Goal: Task Accomplishment & Management: Use online tool/utility

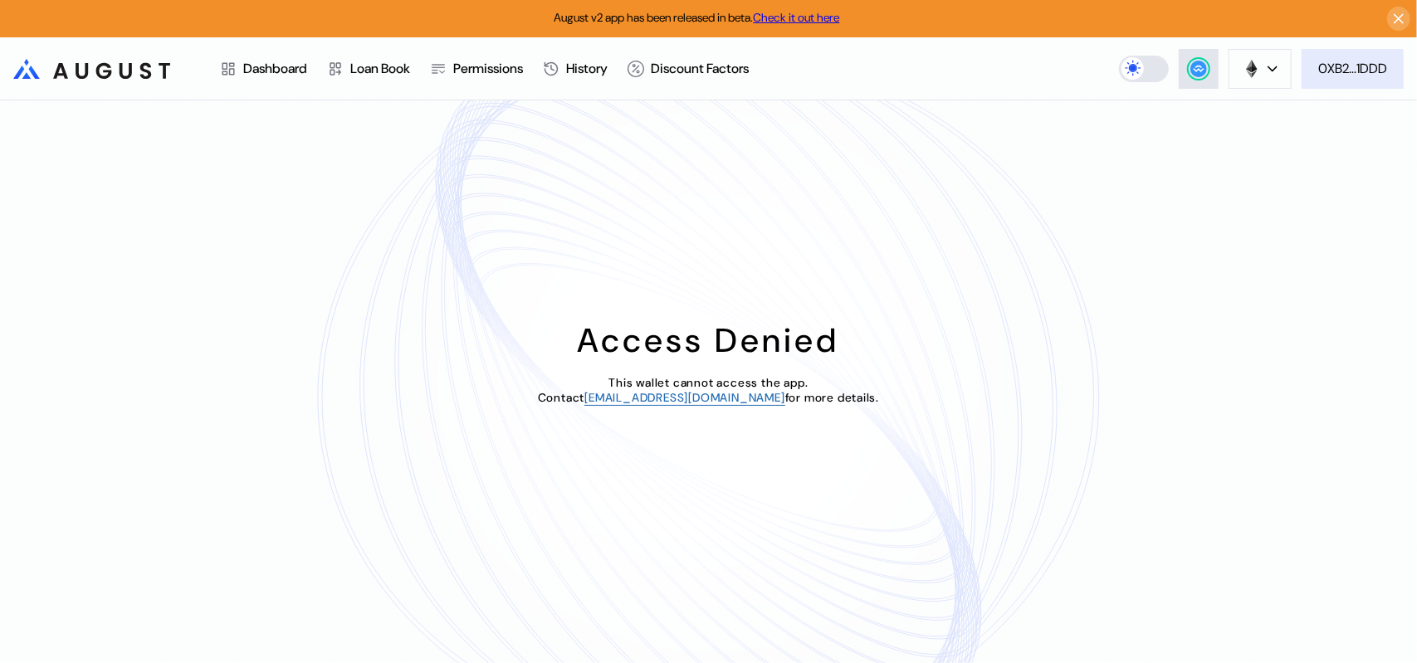
click at [1367, 77] on div "0XB2...1DDD" at bounding box center [1352, 68] width 69 height 17
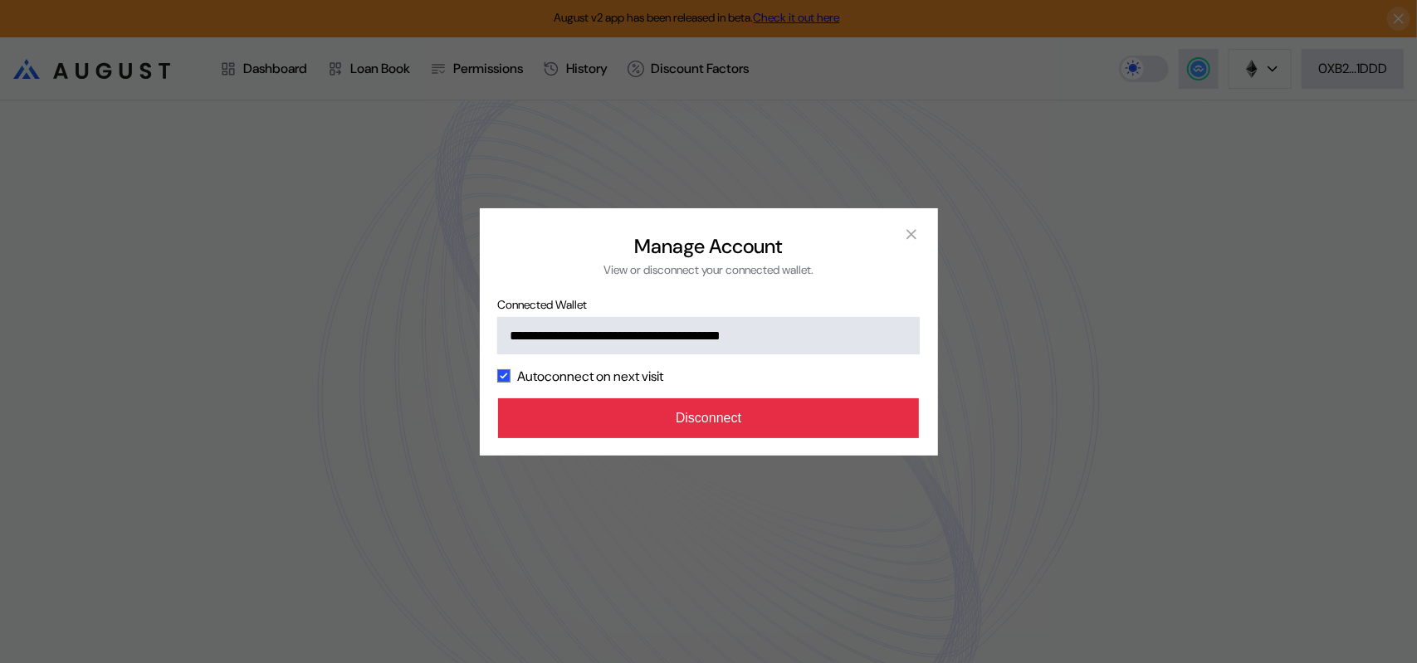
click at [782, 438] on button "Disconnect" at bounding box center [709, 418] width 422 height 40
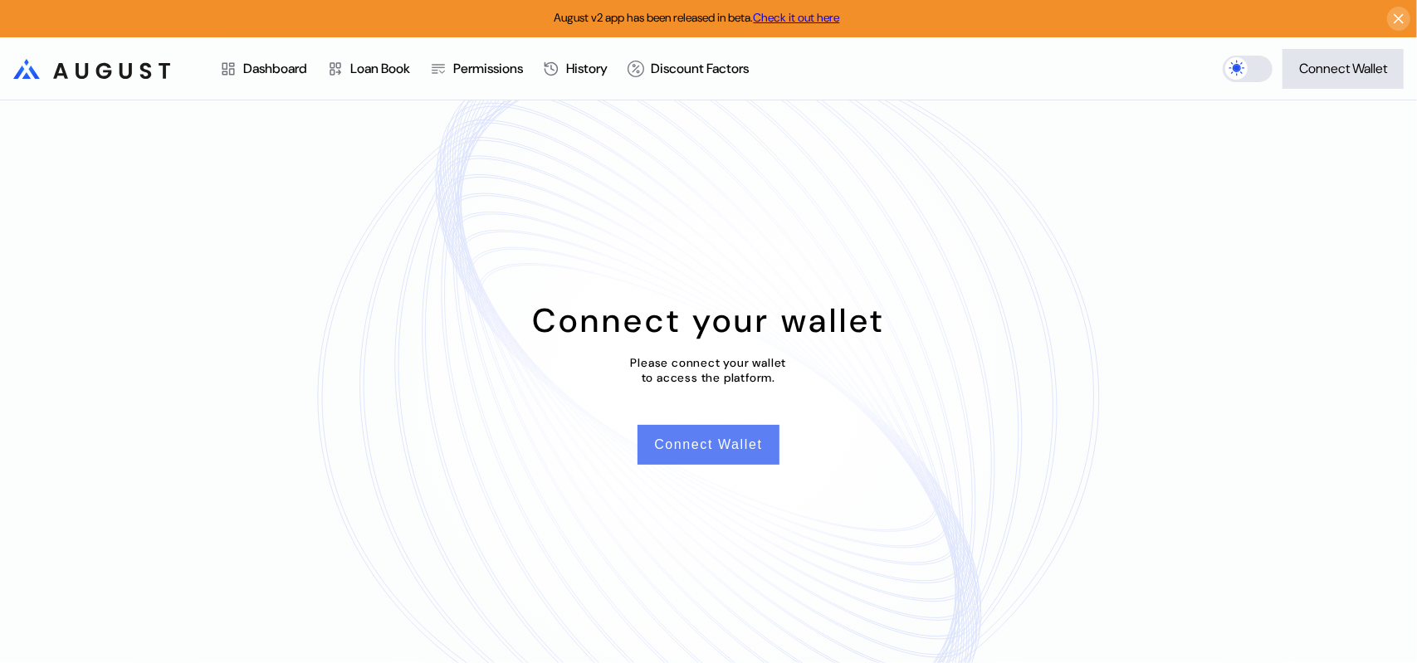
click at [701, 457] on button "Connect Wallet" at bounding box center [708, 445] width 141 height 40
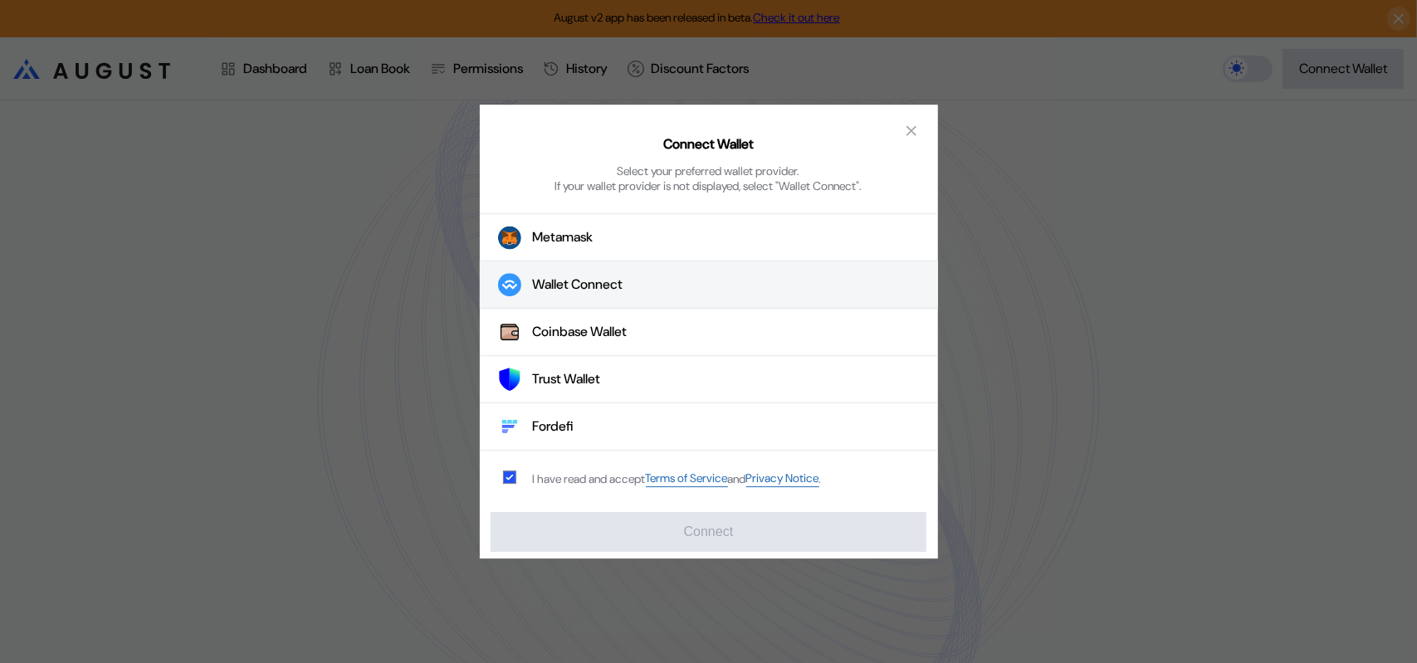
click at [588, 293] on div "Wallet Connect" at bounding box center [578, 284] width 90 height 17
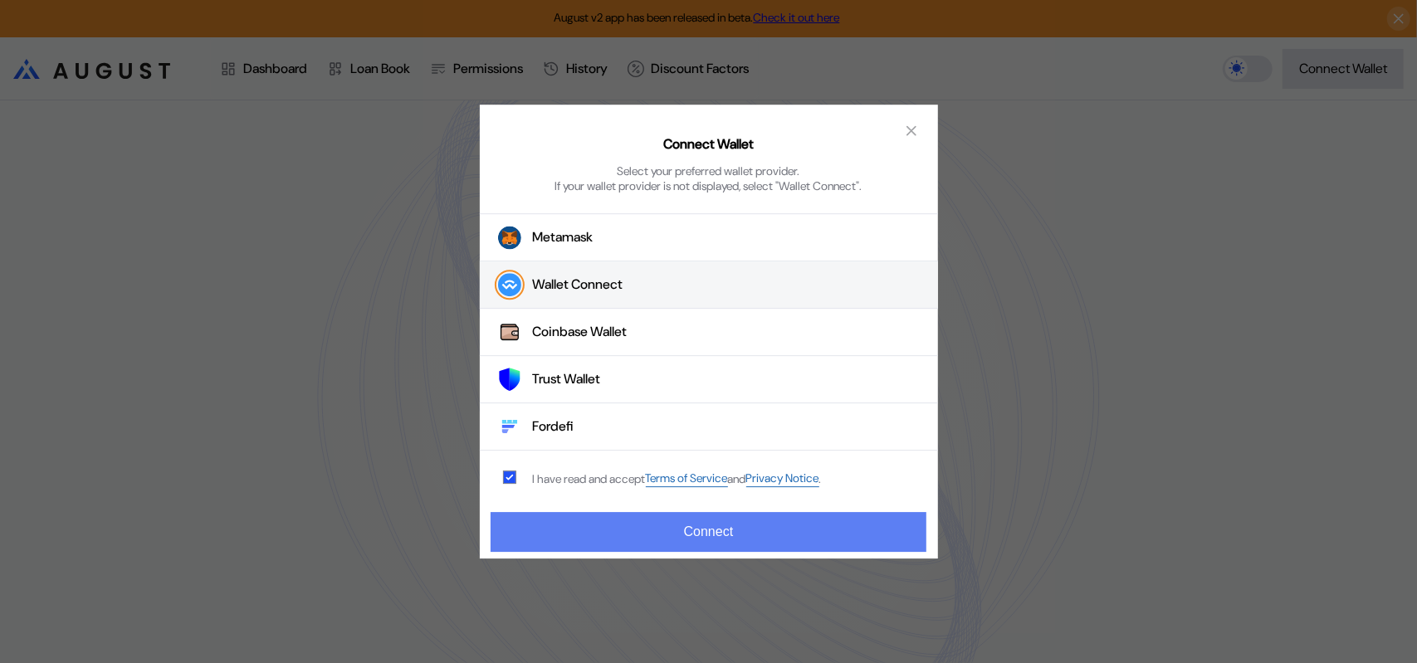
click at [712, 537] on button "Connect" at bounding box center [708, 532] width 435 height 40
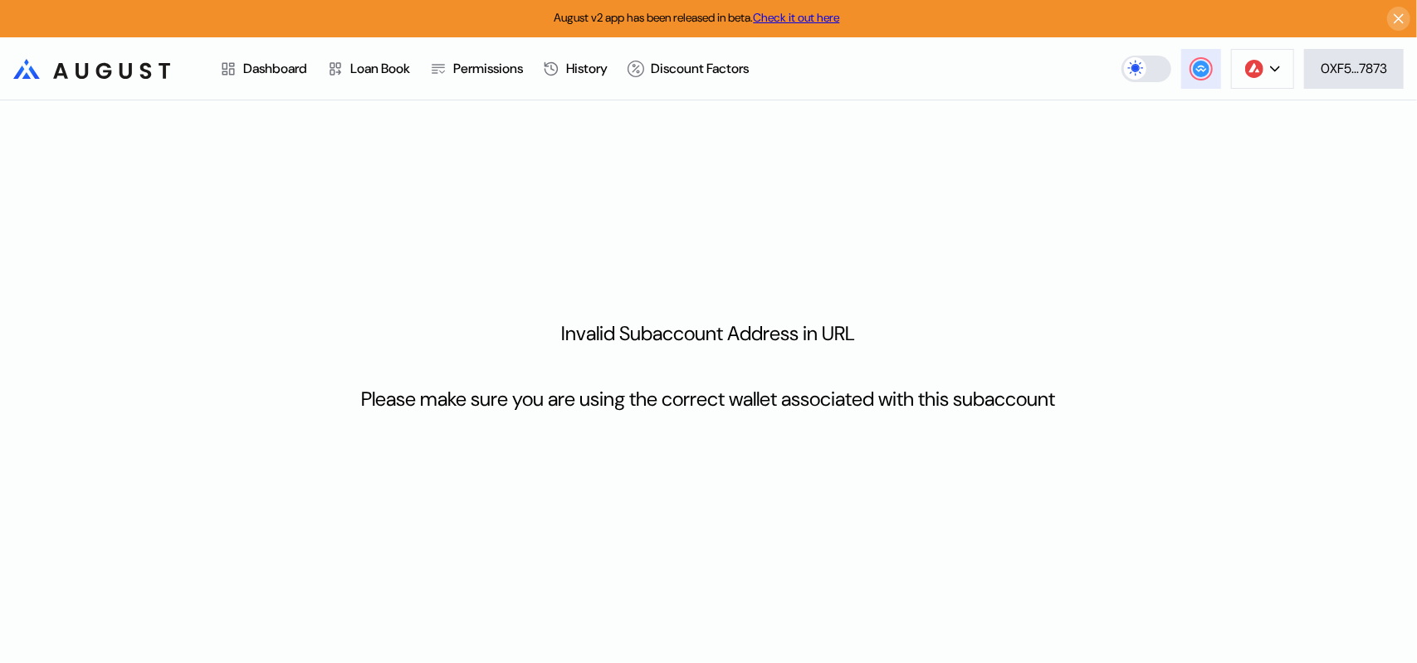
click at [1202, 72] on circle at bounding box center [1201, 69] width 17 height 17
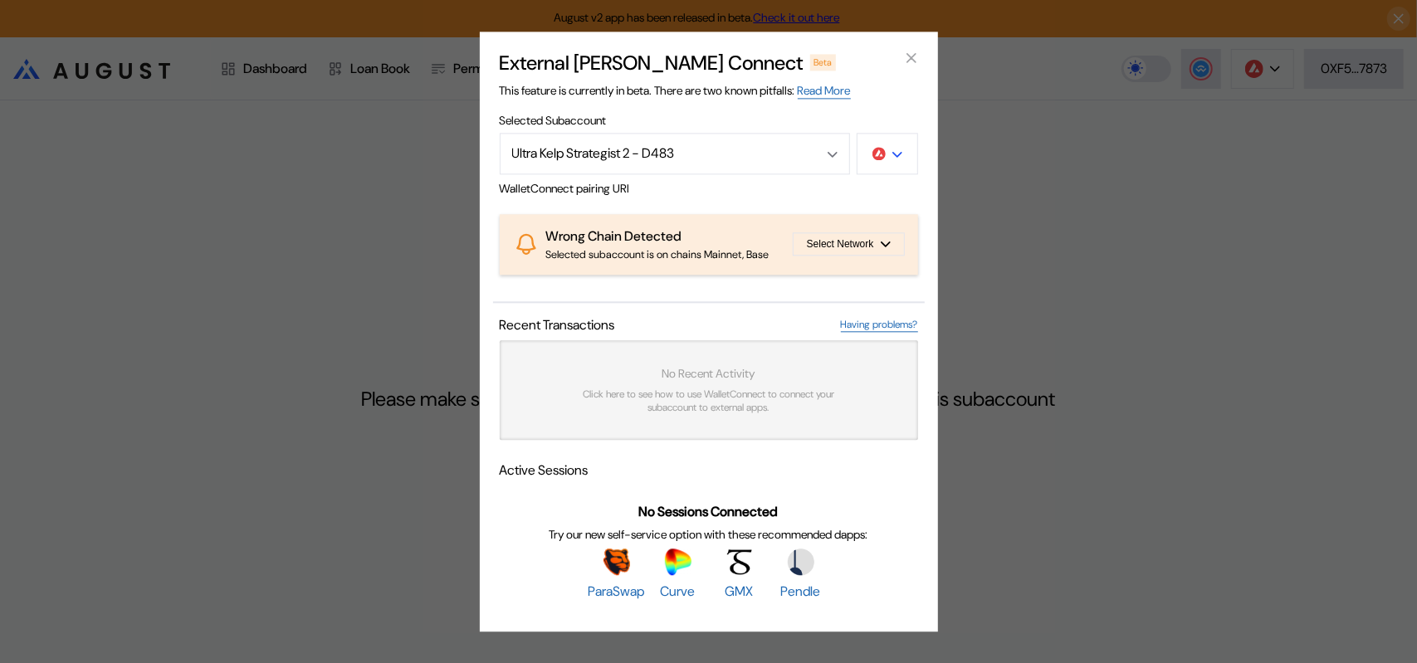
click at [903, 133] on button "modal" at bounding box center [887, 154] width 61 height 42
click at [870, 182] on button "Ethereum" at bounding box center [834, 202] width 166 height 40
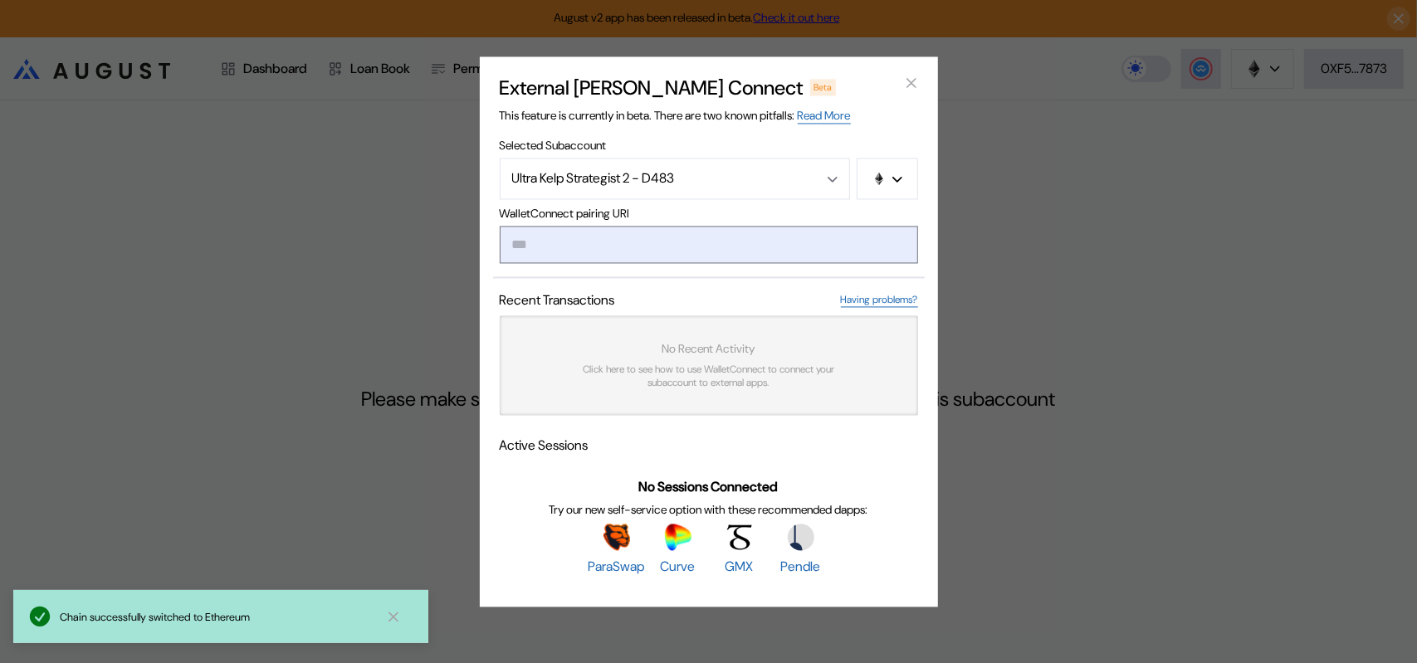
type input "**********"
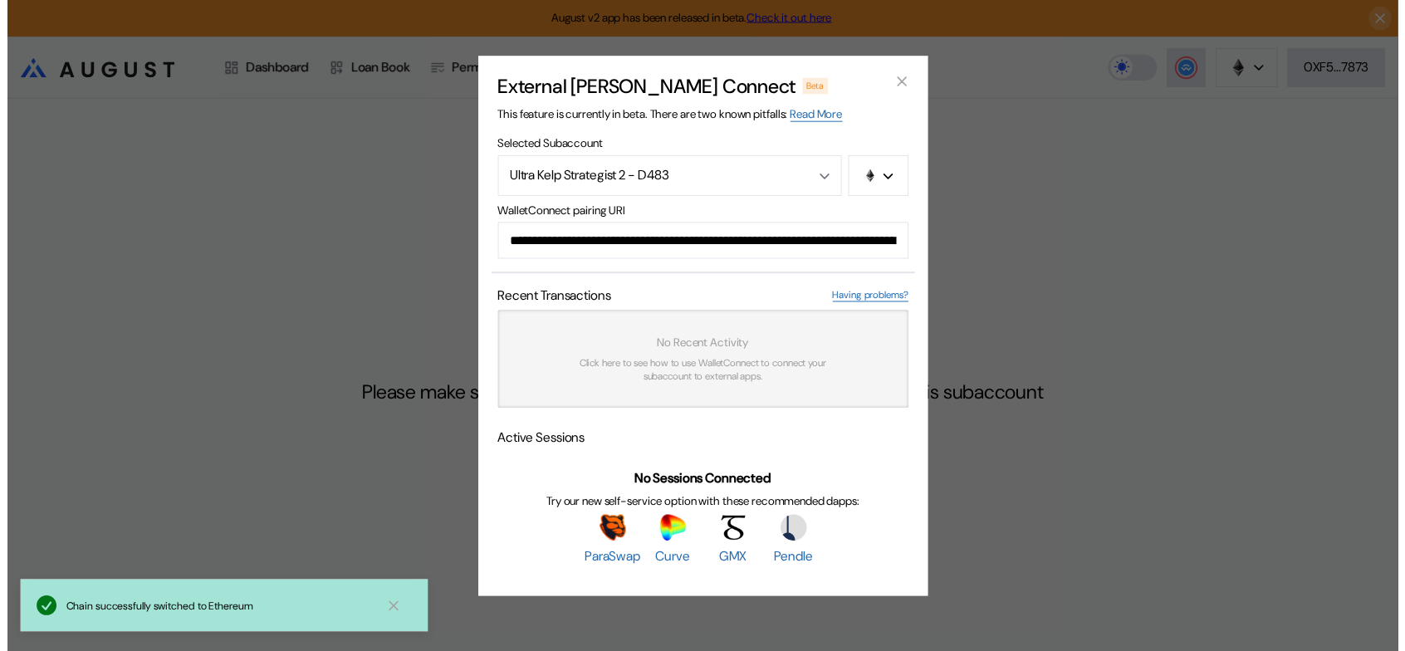
scroll to position [0, 989]
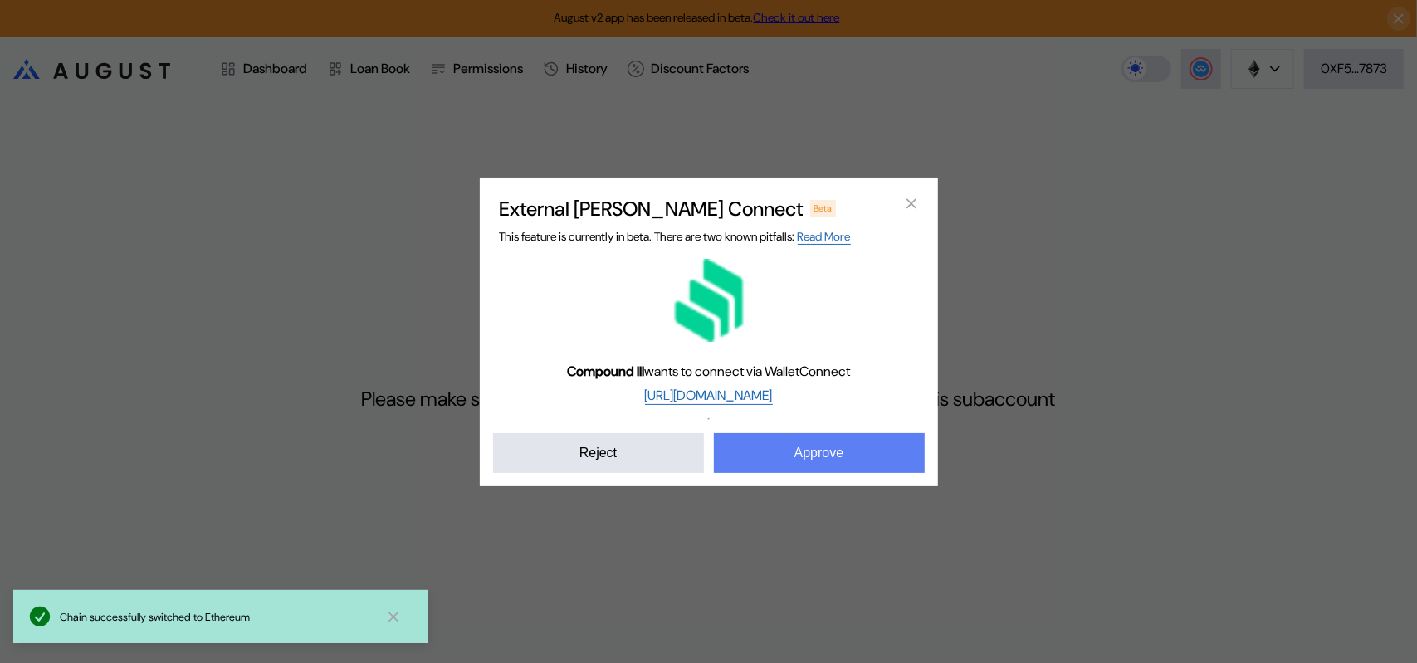
click at [794, 473] on button "Approve" at bounding box center [819, 453] width 211 height 40
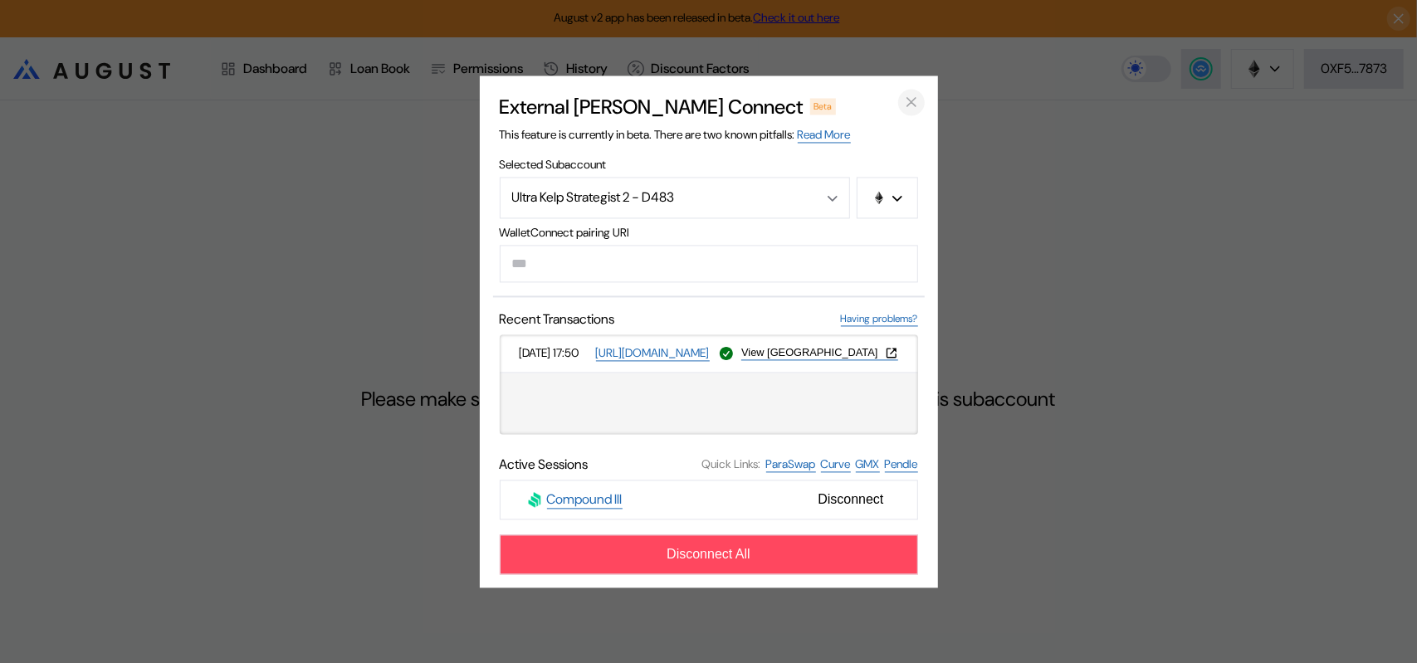
click at [913, 94] on icon "close modal" at bounding box center [911, 102] width 17 height 17
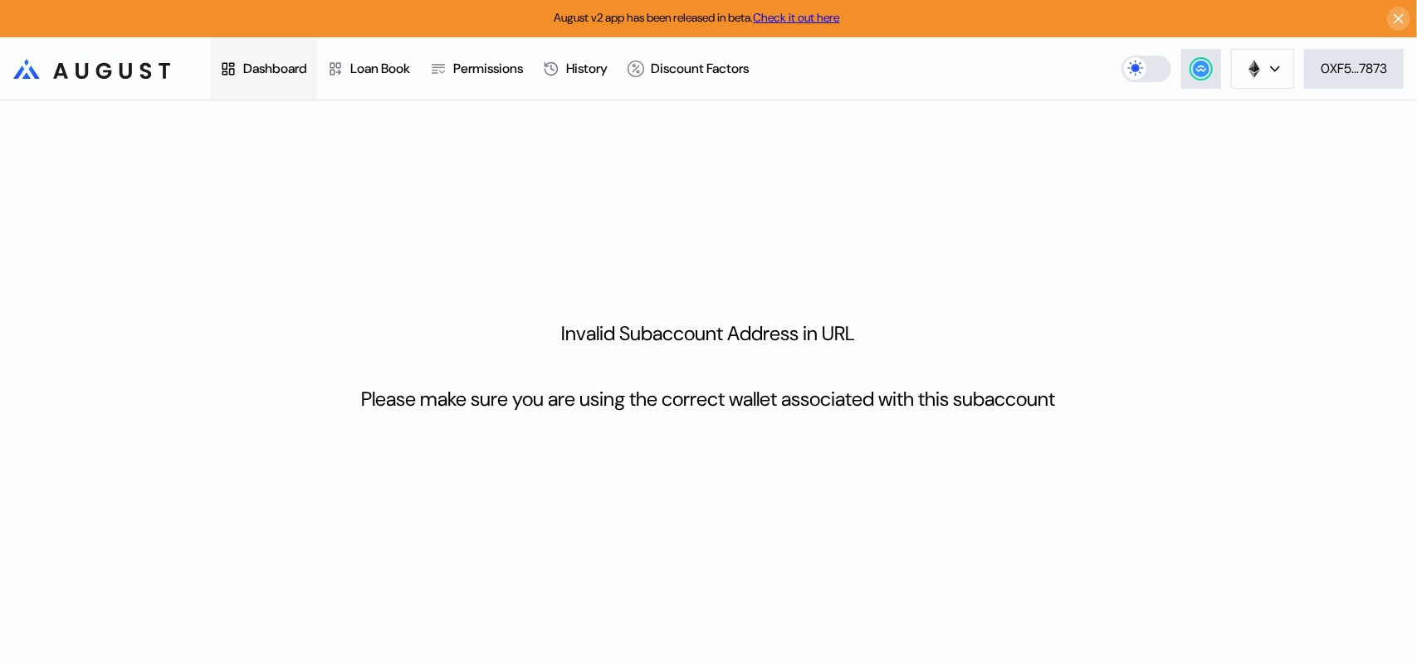
click at [265, 60] on div "Dashboard" at bounding box center [275, 68] width 64 height 17
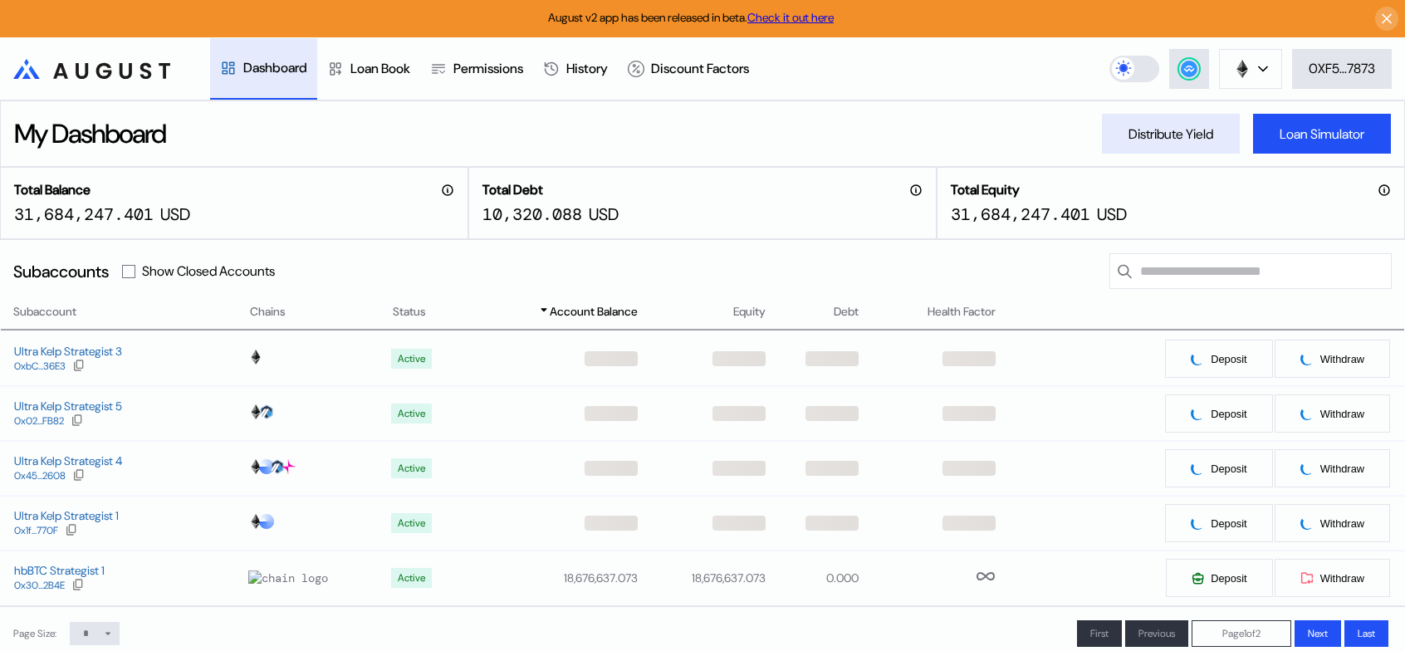
click at [1162, 134] on div "Distribute Yield" at bounding box center [1170, 133] width 85 height 17
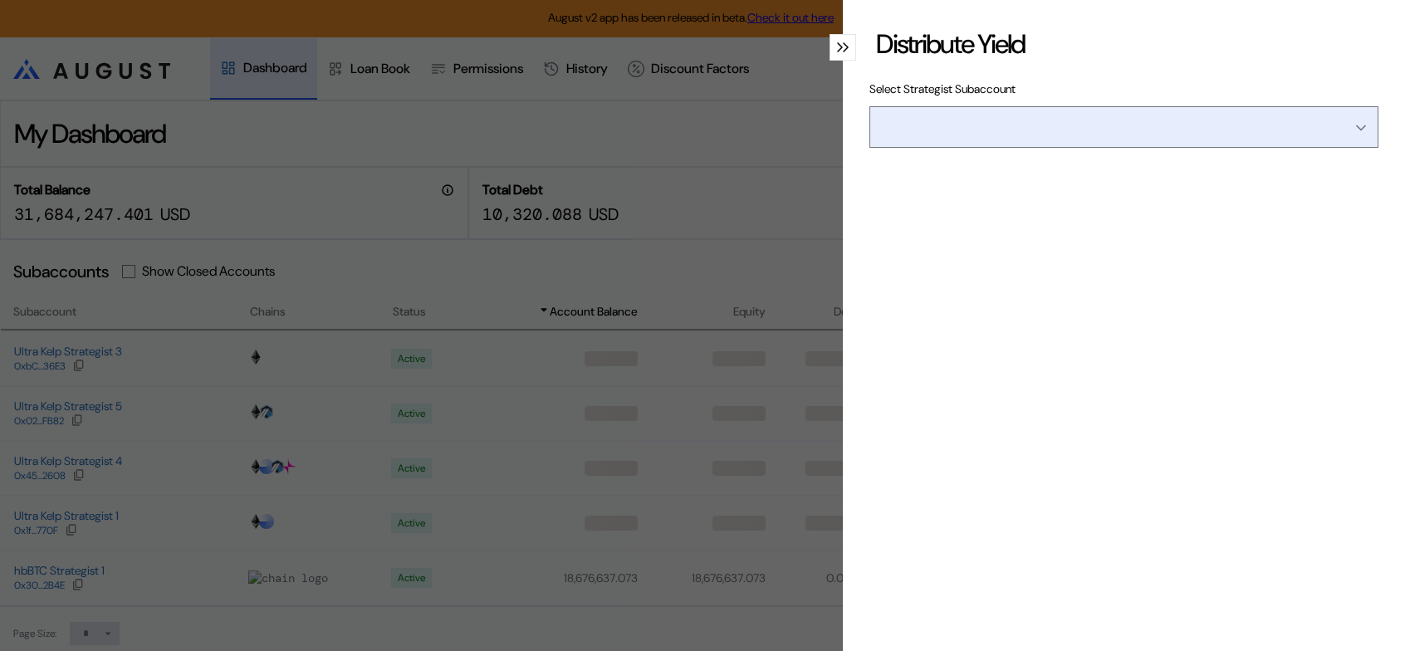
click at [1116, 147] on input "Open menu" at bounding box center [1115, 127] width 466 height 40
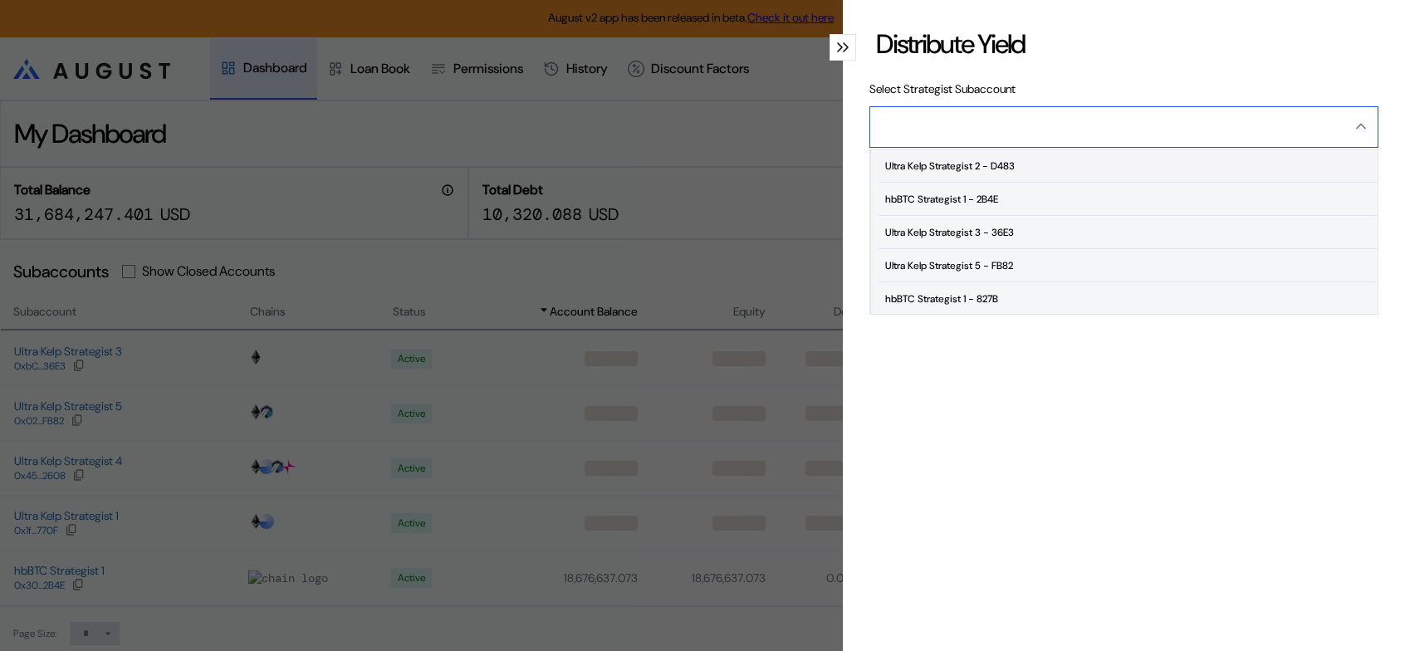
click at [1038, 183] on span "Ultra Kelp Strategist 2 - D483" at bounding box center [1127, 165] width 499 height 33
type input "**********"
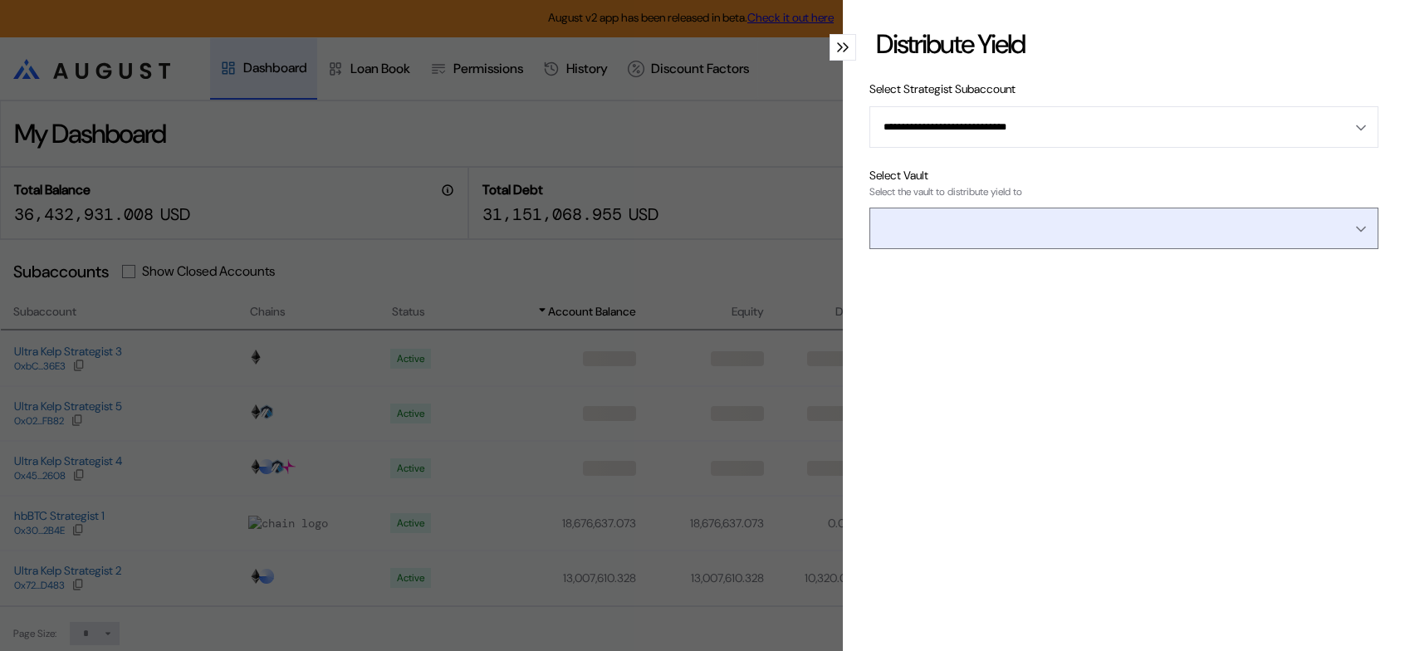
click at [1038, 248] on input "Open menu" at bounding box center [1115, 228] width 466 height 40
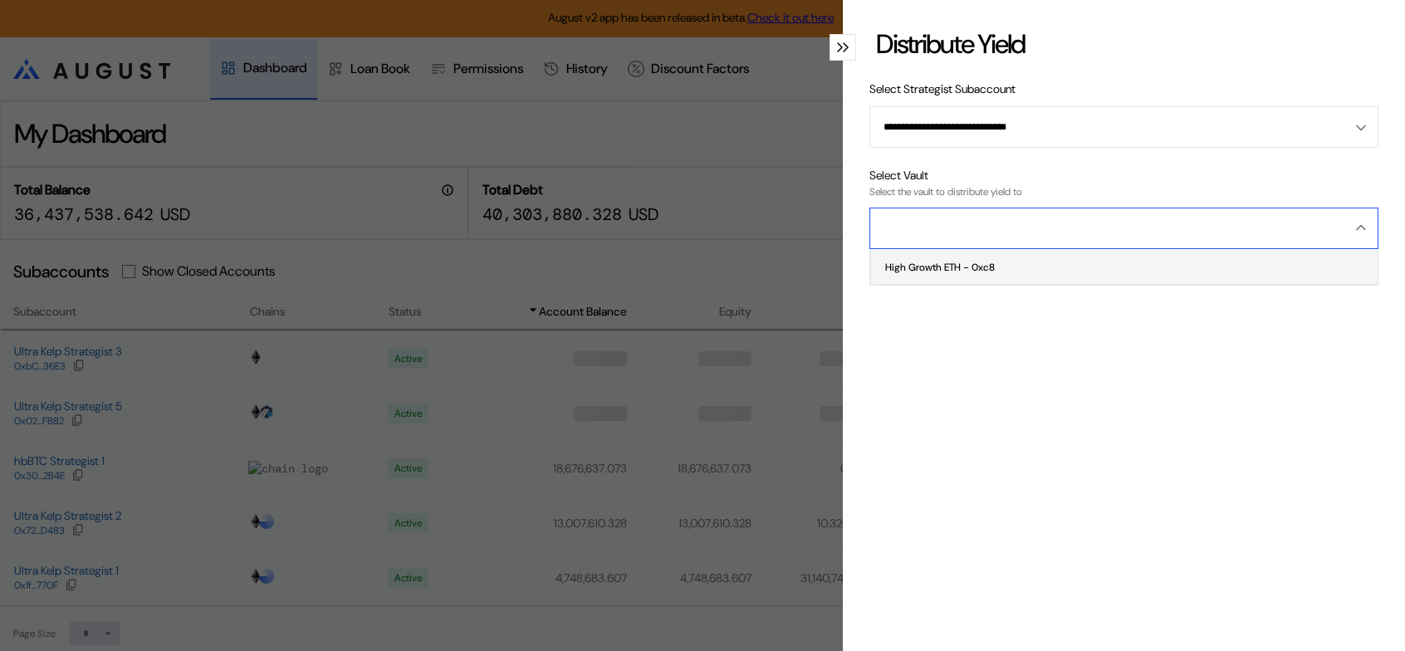
click at [991, 273] on div "High Growth ETH - 0xc8" at bounding box center [940, 267] width 110 height 12
type input "**********"
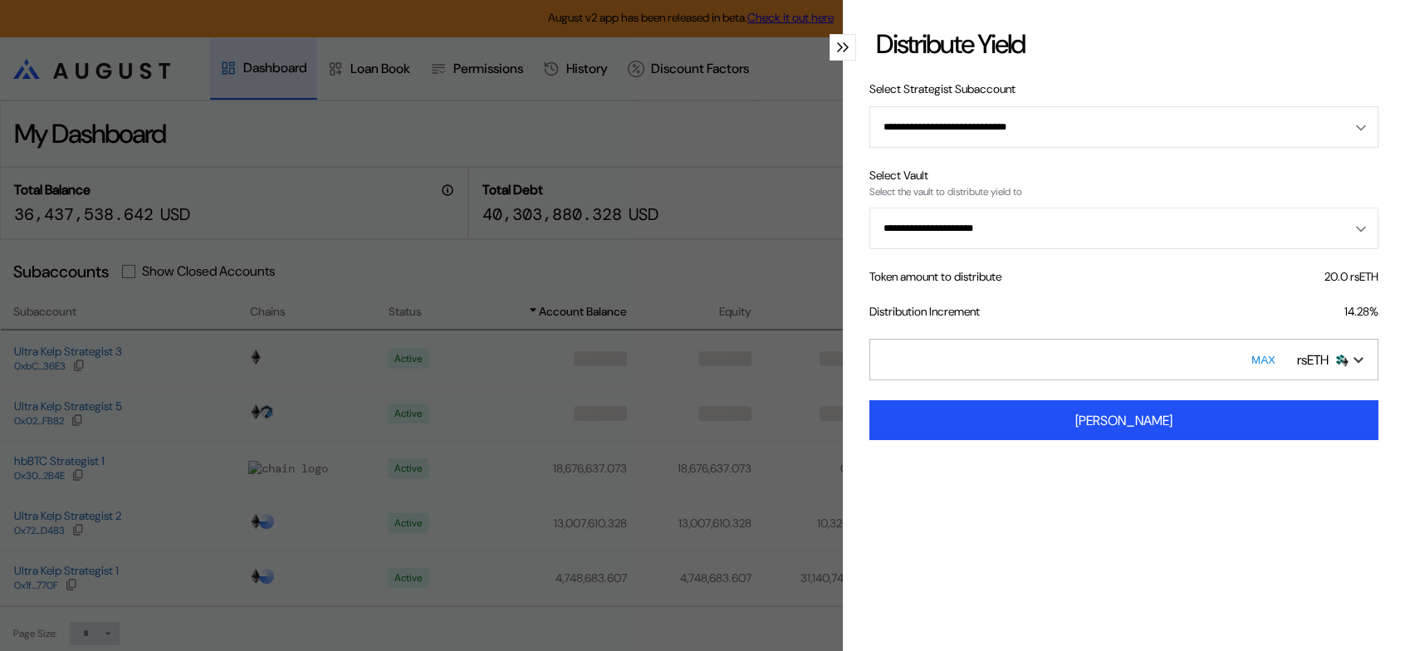
click at [1246, 379] on button "MAX" at bounding box center [1263, 359] width 34 height 38
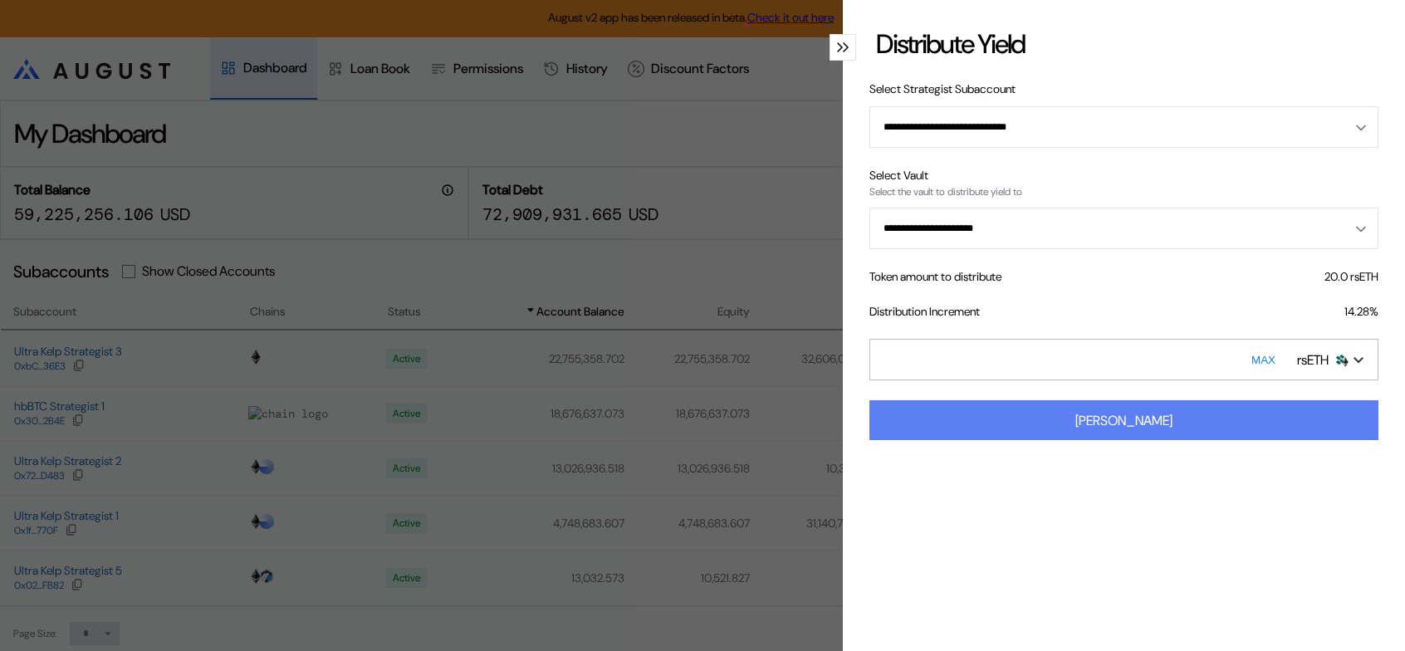
click at [1139, 429] on div "[PERSON_NAME]" at bounding box center [1123, 420] width 97 height 17
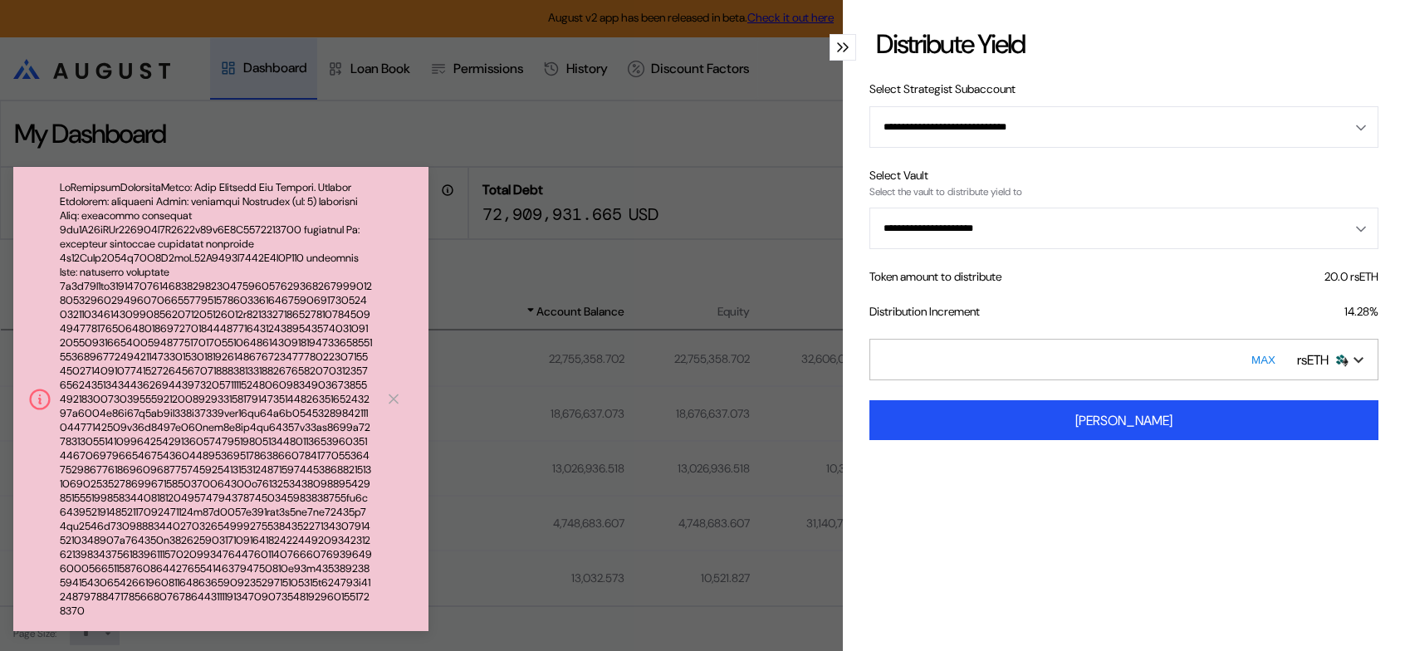
drag, startPoint x: 873, startPoint y: 385, endPoint x: 893, endPoint y: 385, distance: 19.9
click at [893, 380] on input "****" at bounding box center [1123, 360] width 509 height 42
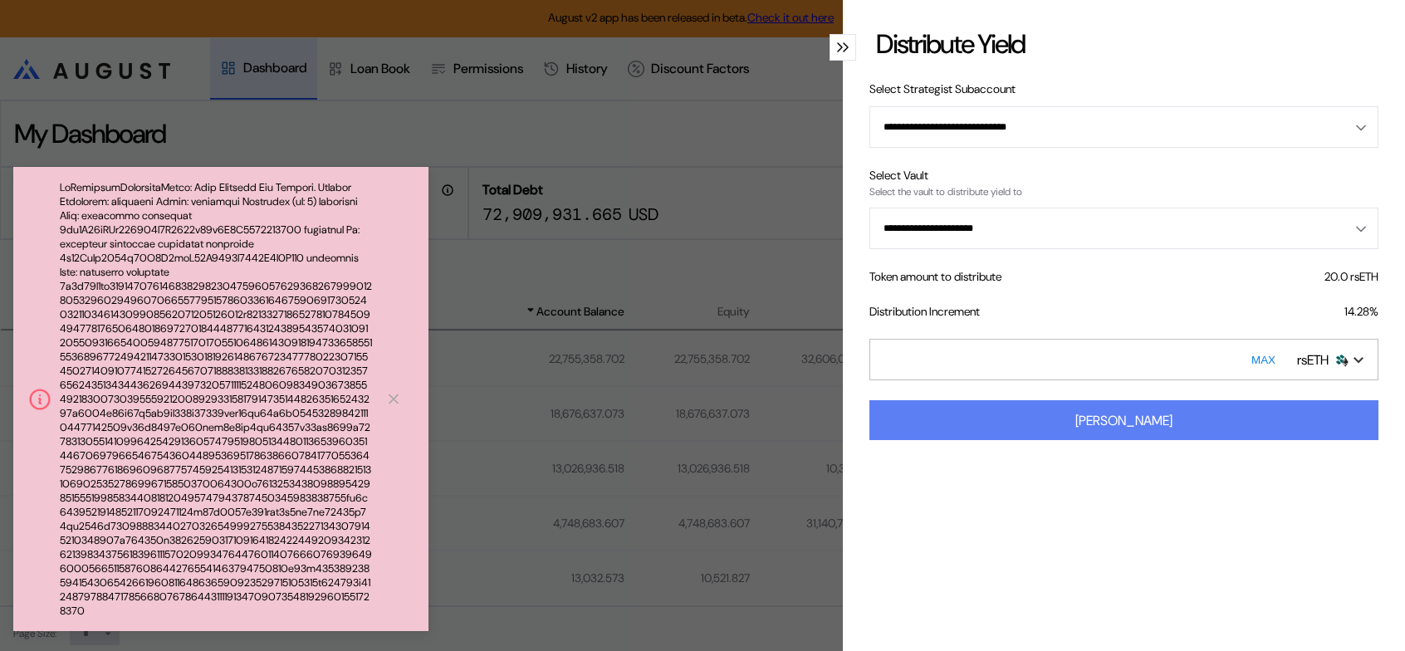
type input "****"
click at [1112, 429] on div "[PERSON_NAME]" at bounding box center [1123, 420] width 97 height 17
